Goal: Task Accomplishment & Management: Complete application form

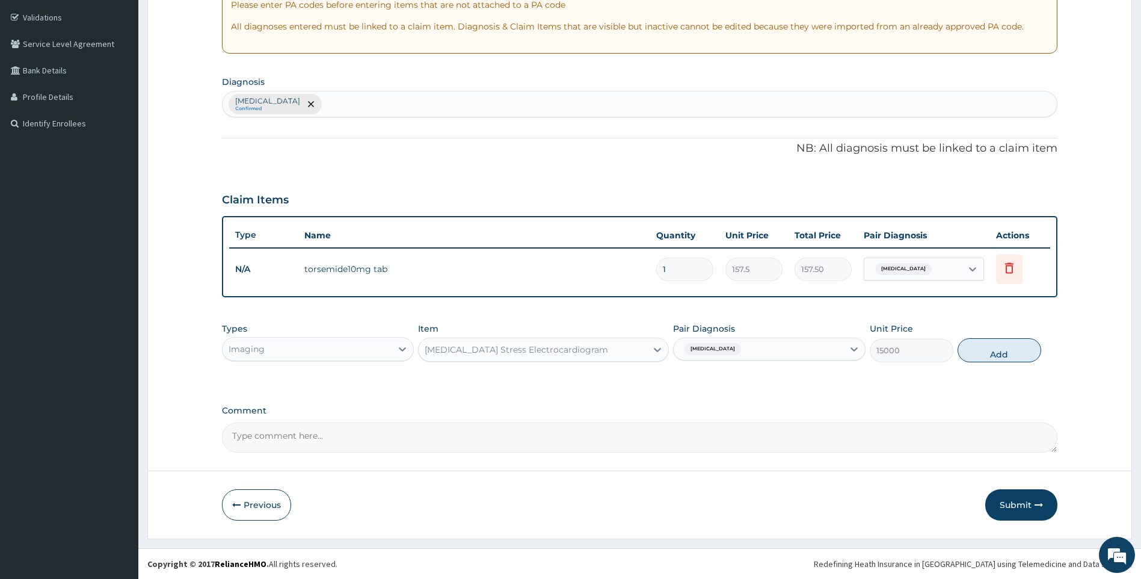
click at [596, 347] on div "[MEDICAL_DATA] Stress Electrocardiogram" at bounding box center [533, 349] width 228 height 19
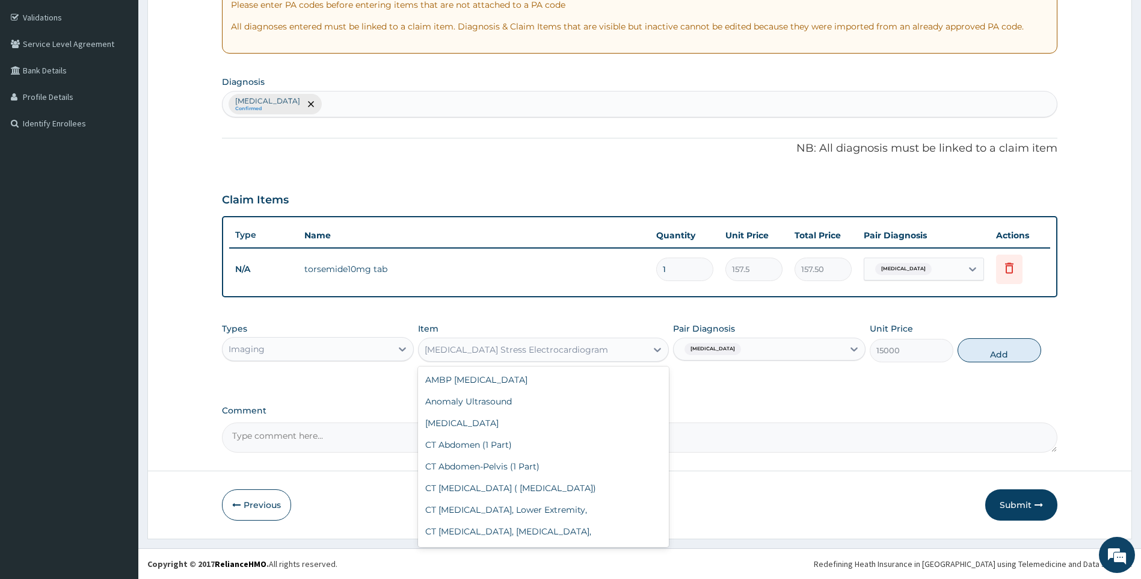
scroll to position [1502, 0]
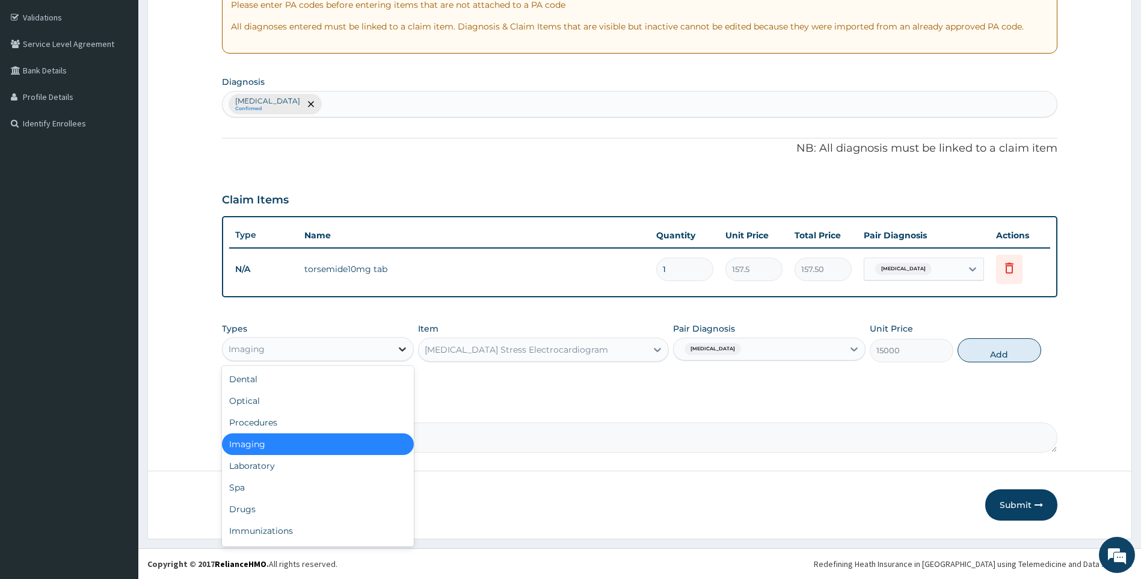
click at [399, 341] on div at bounding box center [403, 349] width 22 height 22
click at [334, 422] on div "Procedures" at bounding box center [318, 423] width 193 height 22
type input "0"
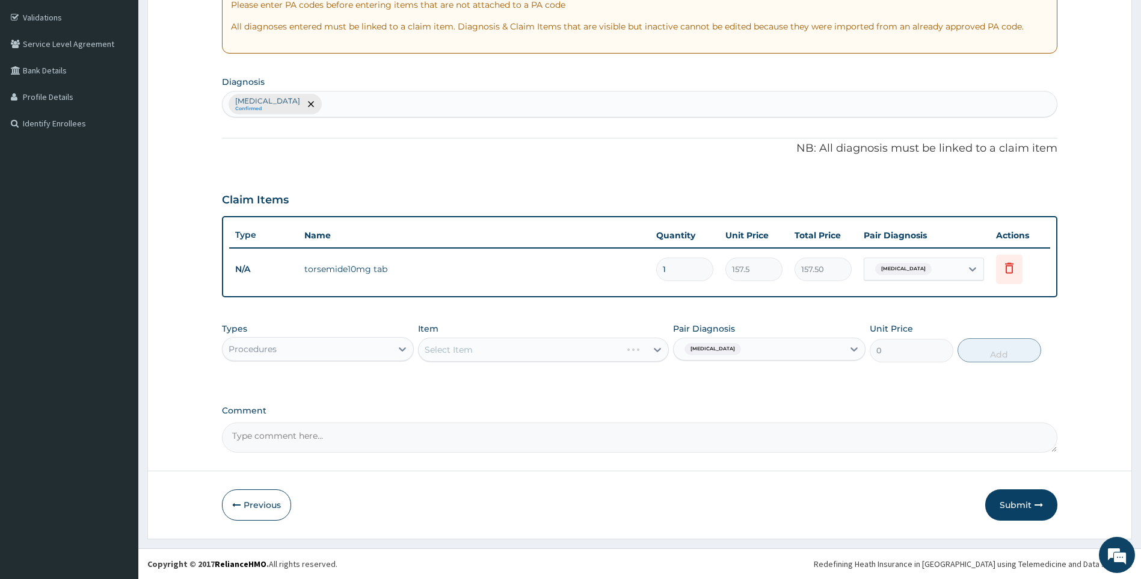
click at [585, 351] on div "Select Item" at bounding box center [543, 350] width 251 height 24
click at [650, 353] on div "Select Item" at bounding box center [543, 350] width 251 height 24
click at [725, 350] on div "[MEDICAL_DATA]" at bounding box center [711, 349] width 63 height 16
click at [657, 345] on div "Select Item" at bounding box center [543, 350] width 251 height 24
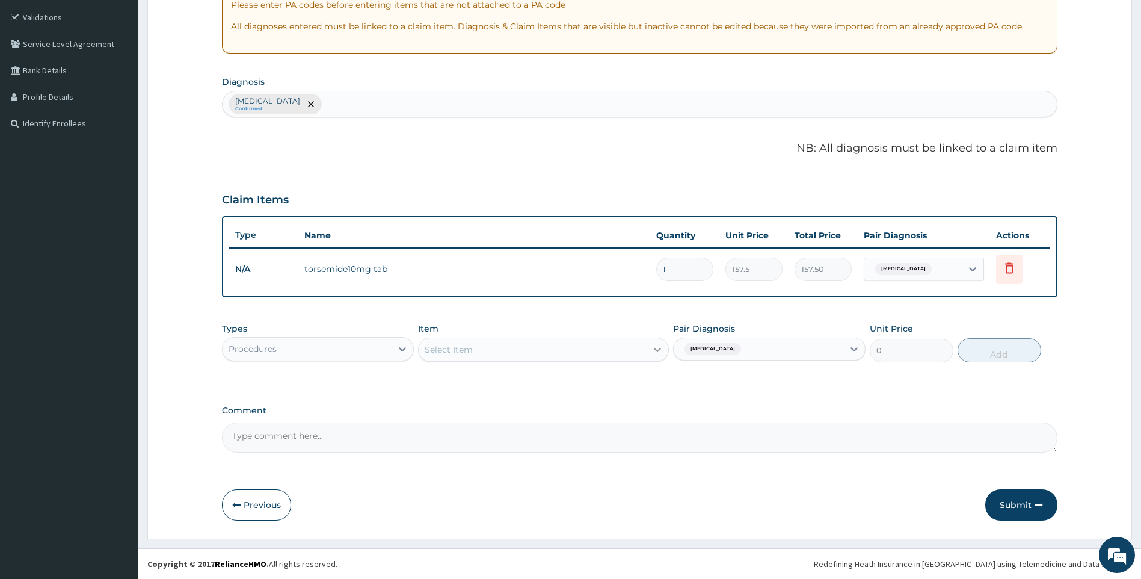
click at [655, 350] on icon at bounding box center [657, 350] width 7 height 4
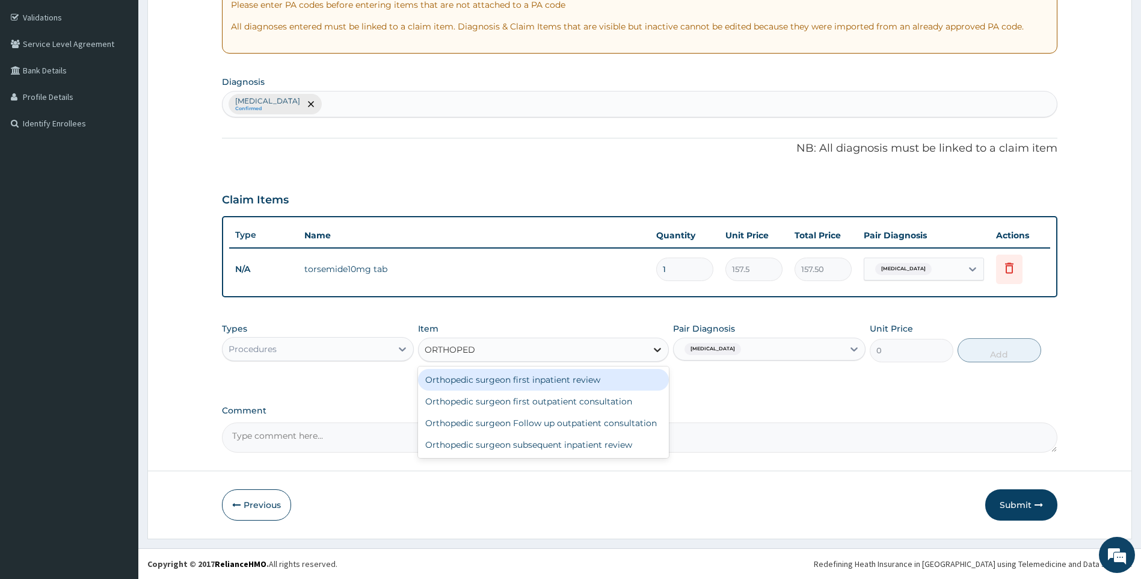
type input "ORTHOPEDI"
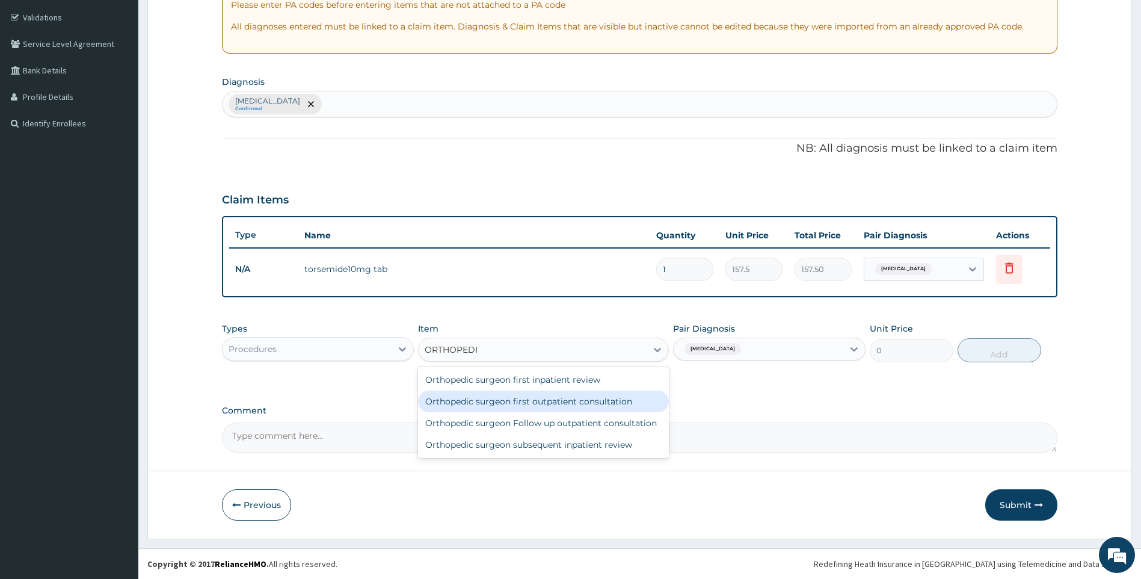
click at [628, 404] on div "Orthopedic surgeon first outpatient consultation" at bounding box center [543, 401] width 251 height 22
type input "16000"
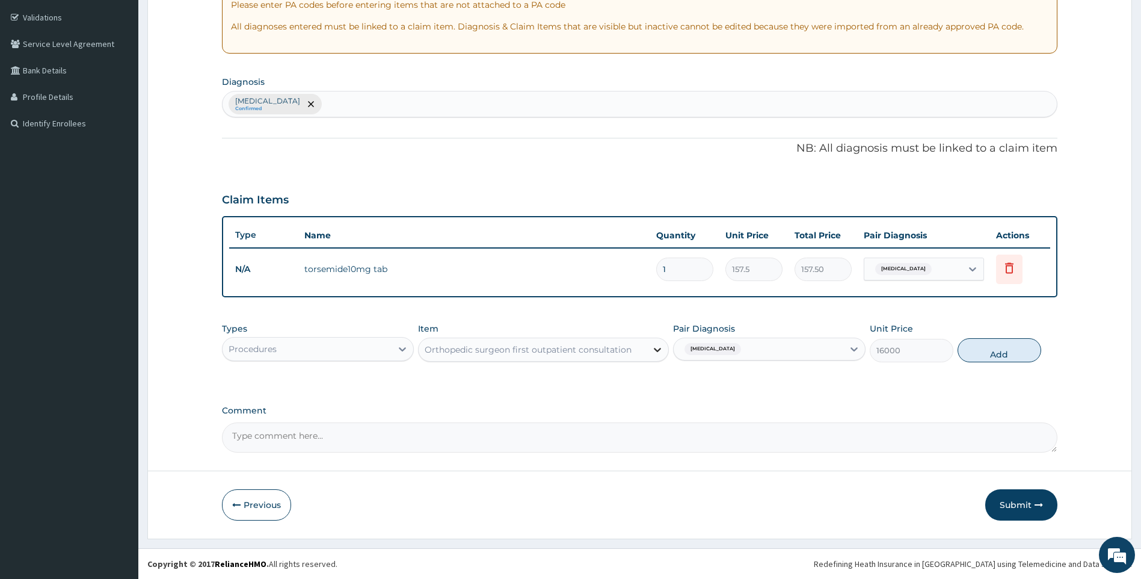
click at [653, 350] on icon at bounding box center [658, 350] width 12 height 12
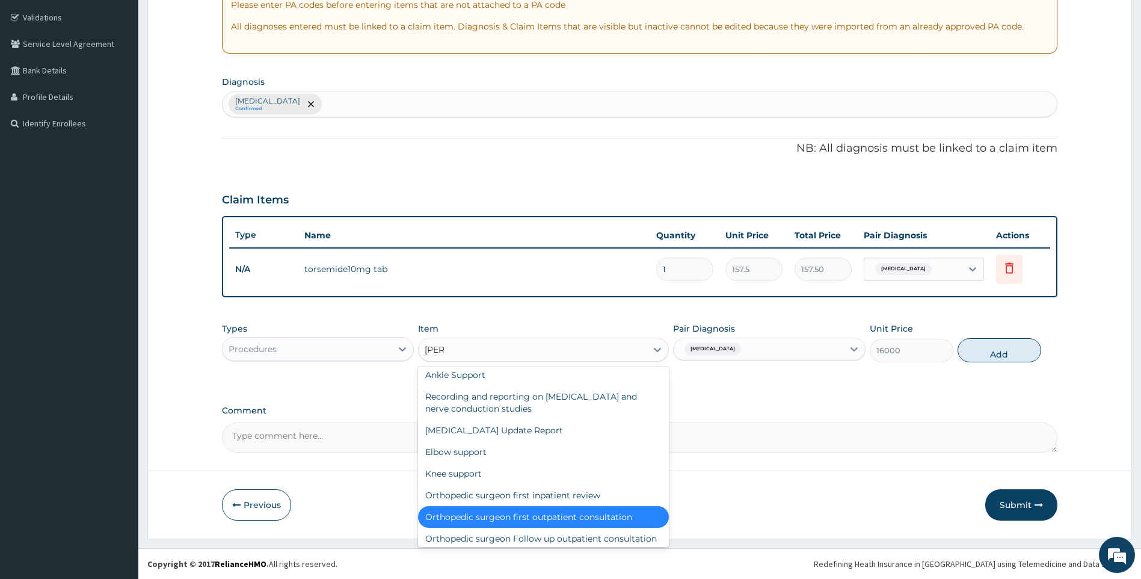
scroll to position [0, 0]
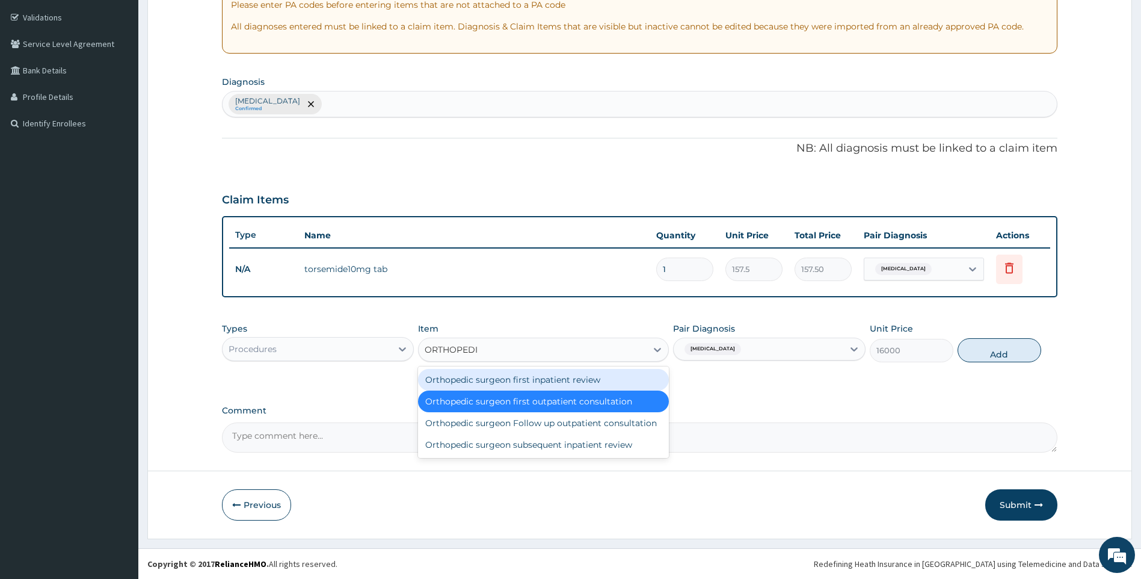
type input "ORTHOPEDIC"
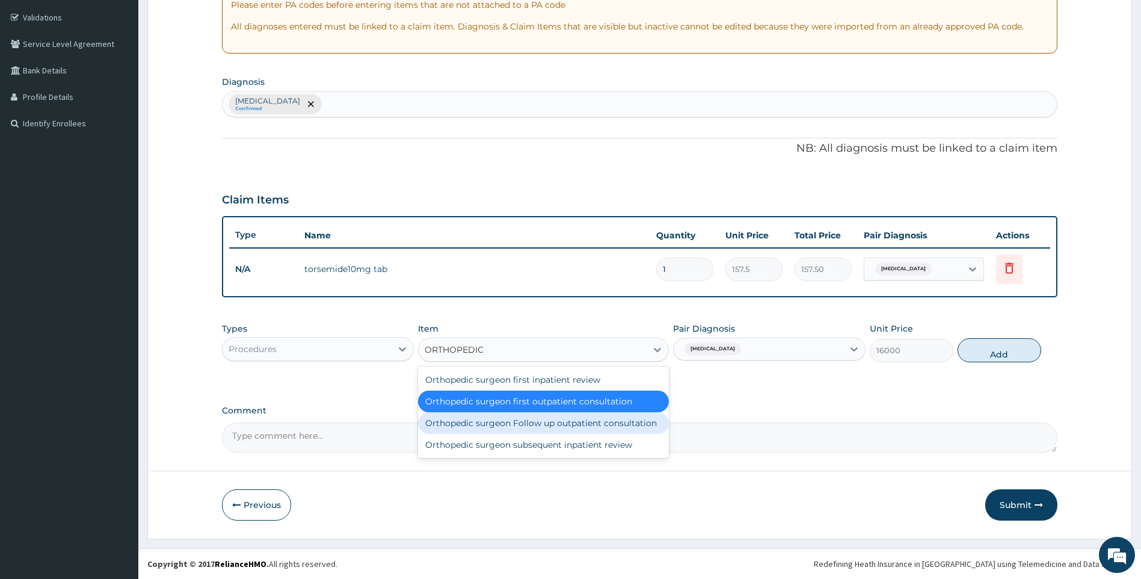
click at [609, 422] on div "Orthopedic surgeon Follow up outpatient consultation" at bounding box center [543, 423] width 251 height 22
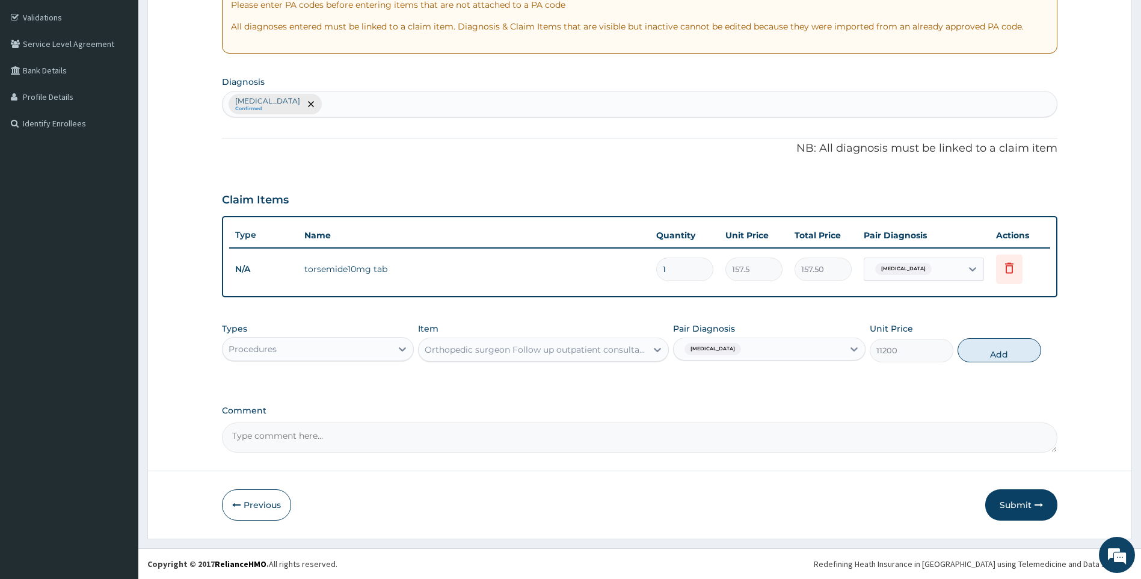
click at [620, 360] on div "Orthopedic surgeon Follow up outpatient consultation" at bounding box center [543, 350] width 251 height 24
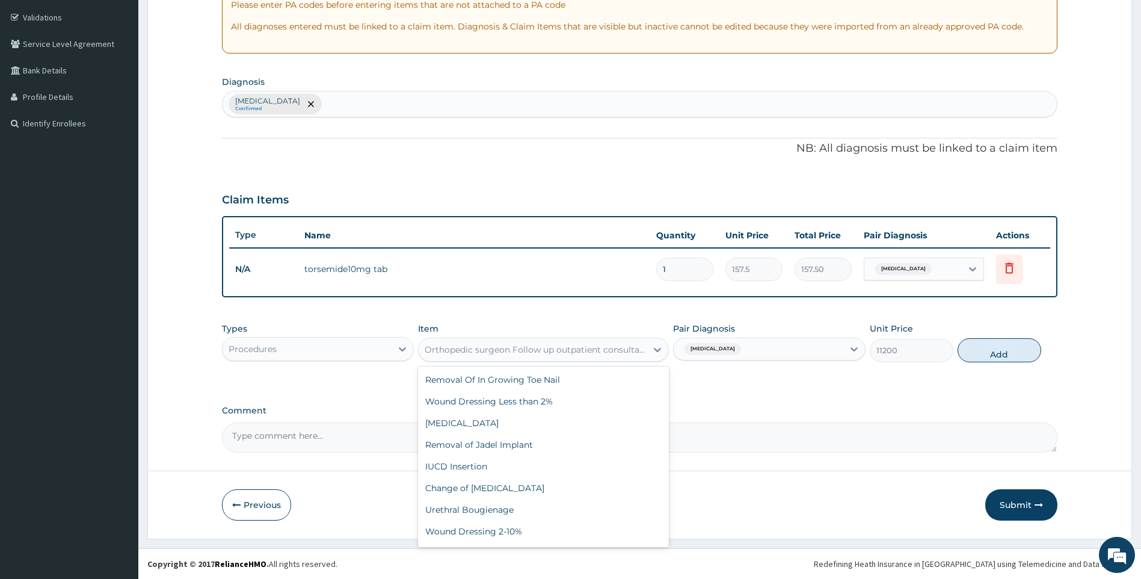
scroll to position [43104, 0]
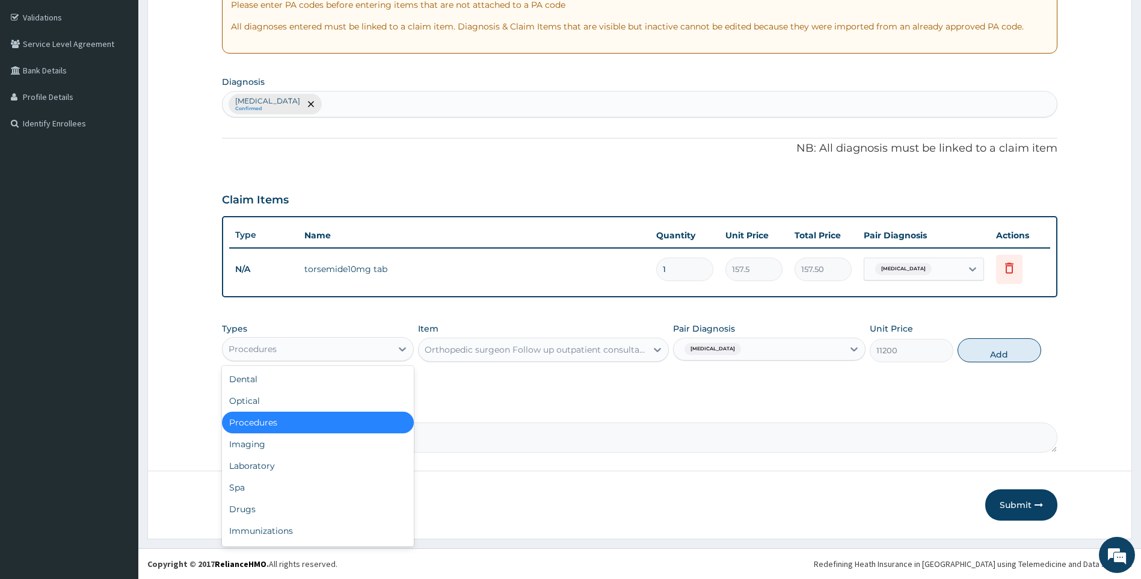
click at [392, 354] on div "Procedures" at bounding box center [308, 348] width 170 height 19
click at [318, 507] on div "Drugs" at bounding box center [318, 509] width 193 height 22
type input "0"
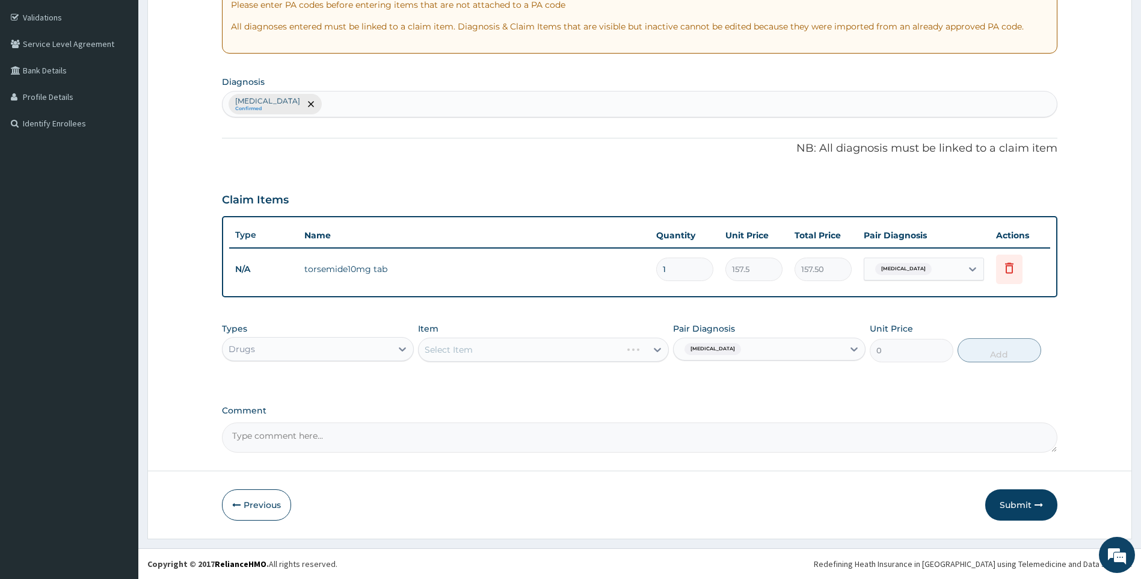
click at [562, 345] on div "Select Item" at bounding box center [543, 350] width 251 height 24
click at [656, 350] on div "Select Item" at bounding box center [543, 350] width 251 height 24
click at [816, 347] on div "[MEDICAL_DATA]" at bounding box center [759, 349] width 170 height 20
click at [616, 348] on div "Select Item" at bounding box center [533, 349] width 228 height 19
type input "FLOTA"
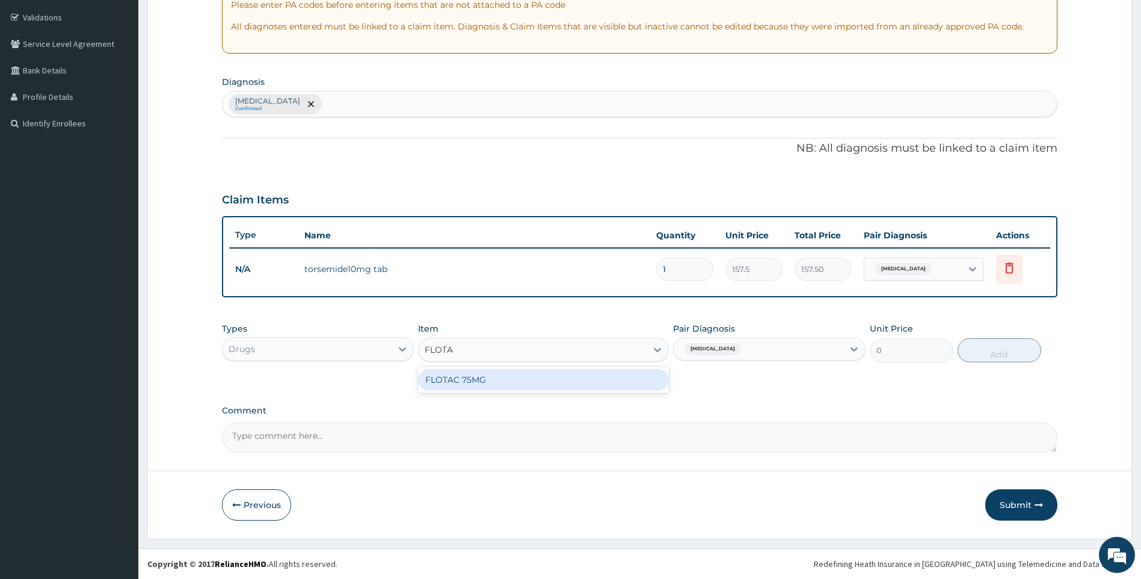
click at [632, 383] on div "FLOTAC 75MG" at bounding box center [543, 380] width 251 height 22
type input "525"
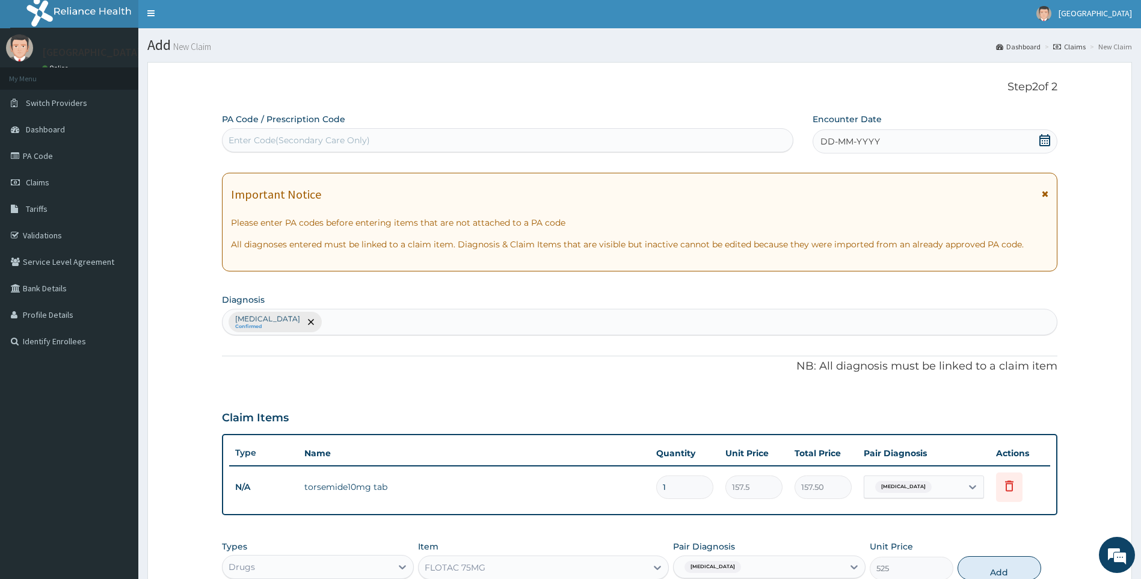
scroll to position [0, 0]
